Goal: Transaction & Acquisition: Purchase product/service

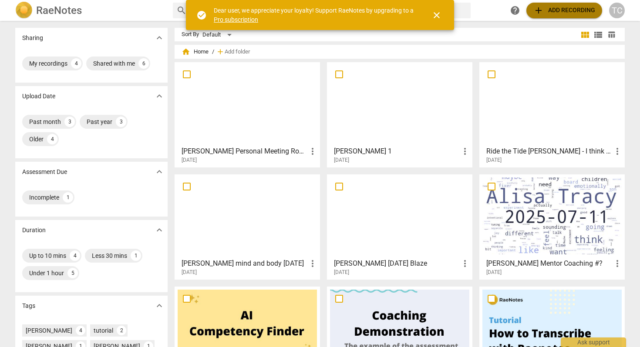
click at [558, 8] on span "add Add recording" at bounding box center [564, 10] width 62 height 10
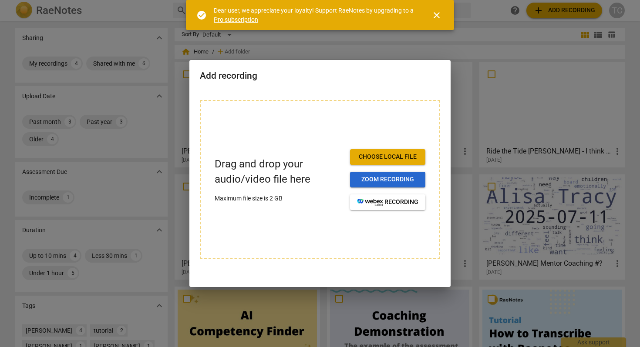
click at [377, 174] on button "Zoom recording" at bounding box center [387, 180] width 75 height 16
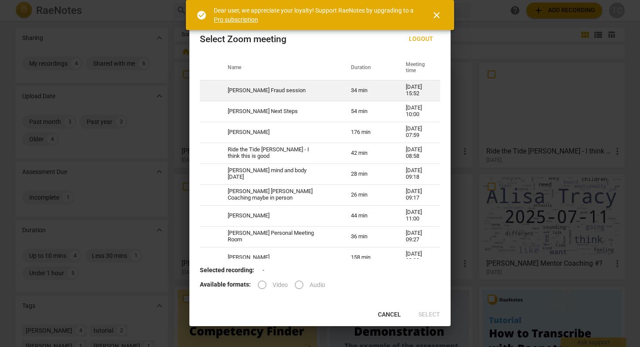
click at [267, 89] on td "Angelica Fraud session" at bounding box center [278, 90] width 123 height 21
radio input "true"
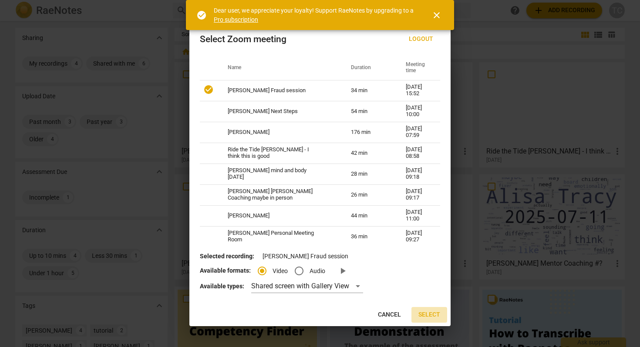
click at [426, 313] on span "Select" at bounding box center [429, 315] width 22 height 9
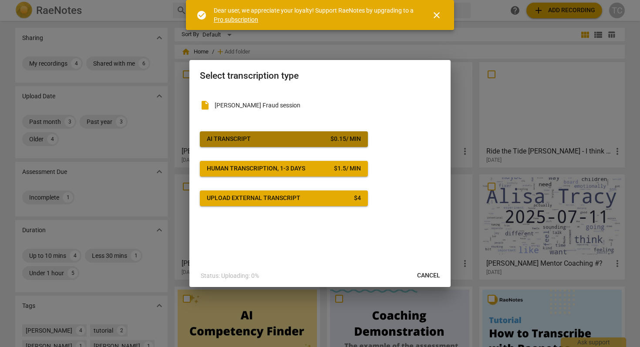
click at [271, 132] on button "AI Transcript $ 0.15 / min" at bounding box center [284, 139] width 168 height 16
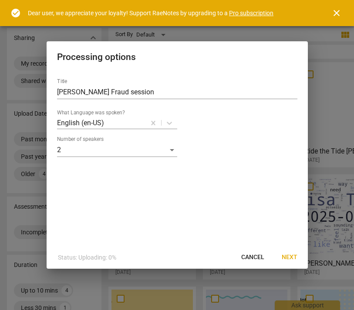
click at [285, 257] on span "Next" at bounding box center [289, 257] width 16 height 9
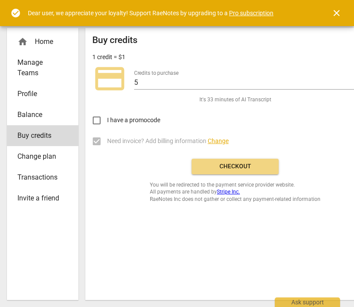
click at [243, 165] on span "Checkout" at bounding box center [234, 166] width 73 height 9
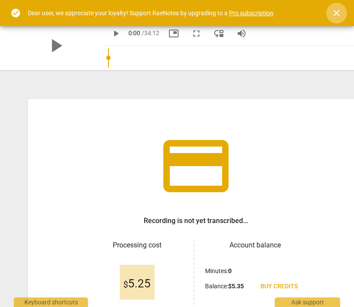
click at [335, 13] on span "close" at bounding box center [336, 13] width 10 height 10
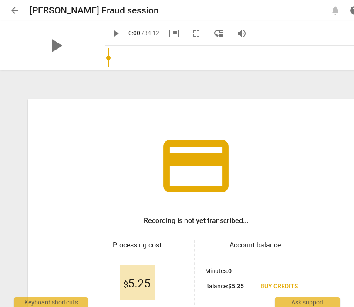
click at [11, 7] on span "arrow_back" at bounding box center [15, 10] width 10 height 10
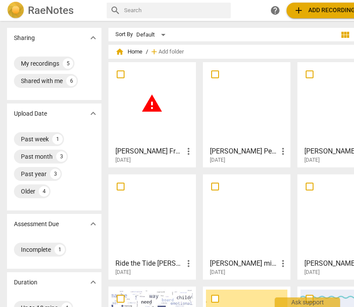
click at [147, 117] on div "warning" at bounding box center [151, 103] width 81 height 77
